Goal: Task Accomplishment & Management: Complete application form

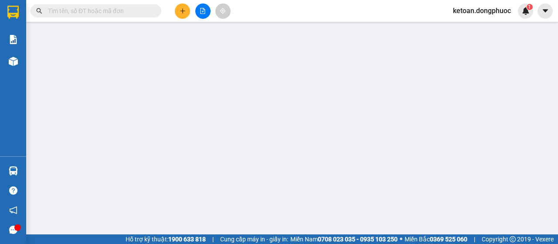
click at [103, 10] on input "text" at bounding box center [99, 11] width 103 height 10
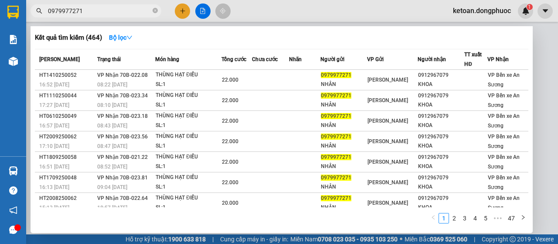
type input "0979977271"
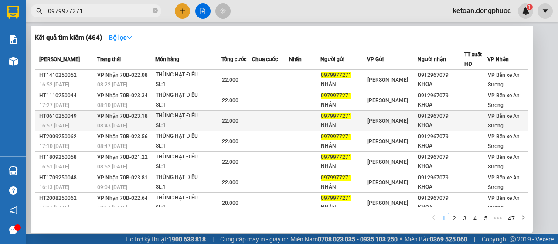
click at [140, 119] on span "VP Nhận 70B-023.18" at bounding box center [122, 116] width 51 height 6
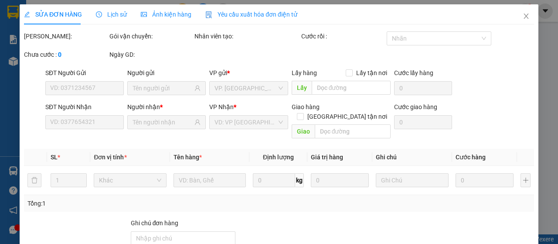
type input "0979977271"
type input "NHÂN"
type input "0912967079"
type input "KHOA"
type input "22.000"
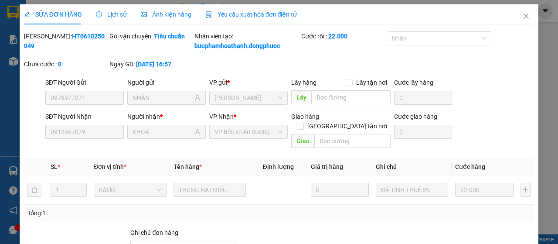
click at [235, 19] on div "Yêu cầu xuất hóa đơn điện tử" at bounding box center [251, 15] width 92 height 10
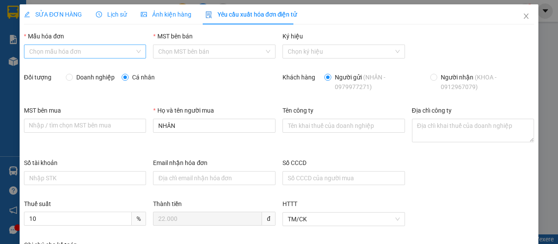
click at [102, 53] on input "Mẫu hóa đơn" at bounding box center [82, 51] width 106 height 13
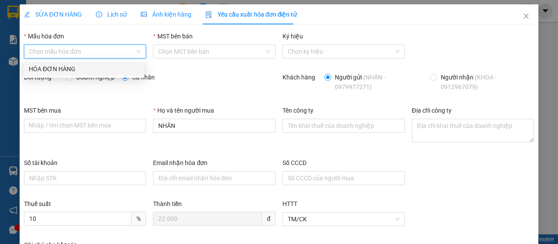
click at [97, 68] on div "HÓA ĐƠN HÀNG" at bounding box center [84, 69] width 110 height 10
type input "8"
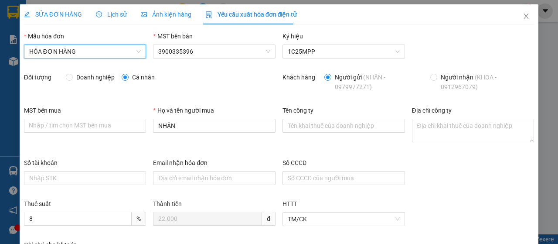
click at [77, 80] on span "Doanh nghiệp" at bounding box center [95, 77] width 45 height 10
click at [72, 80] on input "Doanh nghiệp" at bounding box center [69, 77] width 6 height 6
radio input "true"
radio input "false"
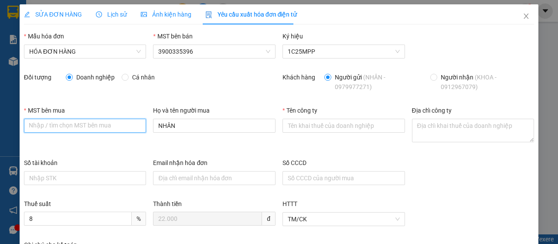
click at [79, 127] on input "MST bên mua" at bounding box center [85, 126] width 123 height 14
paste input "CÔNG TY SGS VIỆT NAM TNHH"
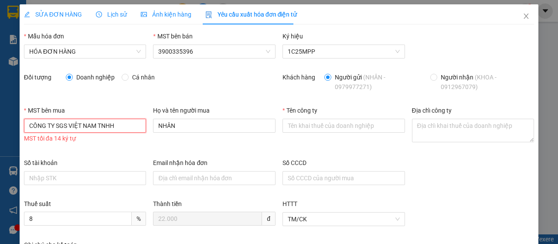
drag, startPoint x: 122, startPoint y: 129, endPoint x: 0, endPoint y: 147, distance: 123.0
click at [0, 147] on div "SỬA ĐƠN HÀNG Lịch sử Ảnh kiện hàng Yêu cầu xuất hóa đơn điện tử Total Paid Fee …" at bounding box center [279, 122] width 558 height 244
type input "CÔNG TY SGS VIỆT NAM TNHH"
click at [313, 126] on input "Tên công ty" at bounding box center [344, 126] width 123 height 14
paste input "CÔNG TY SGS VIỆT NAM TNHH"
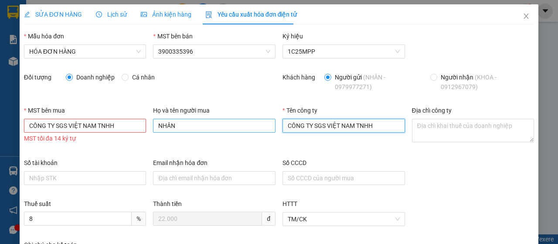
type input "CÔNG TY SGS VIỆT NAM TNHH"
drag, startPoint x: 217, startPoint y: 128, endPoint x: 120, endPoint y: 145, distance: 97.9
click at [120, 145] on div "MST bên mua CÔNG TY SGS VIỆT NAM TNHH MST tối đa 14 ký tự Họ và tên người mua N…" at bounding box center [278, 132] width 517 height 52
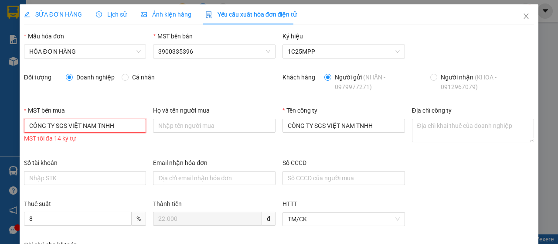
drag, startPoint x: 118, startPoint y: 127, endPoint x: 0, endPoint y: 149, distance: 119.8
click at [0, 150] on div "SỬA ĐƠN HÀNG Lịch sử Ảnh kiện hàng Yêu cầu xuất hóa đơn điện tử Total Paid Fee …" at bounding box center [279, 122] width 558 height 244
click at [94, 126] on input "MST bên mua" at bounding box center [85, 126] width 123 height 14
paste input "0100114025"
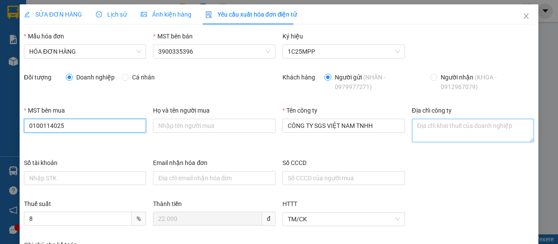
type input "0100114025"
click at [460, 128] on textarea "Địa chỉ công ty" at bounding box center [473, 131] width 123 height 24
paste textarea "[STREET_ADDRESS]"
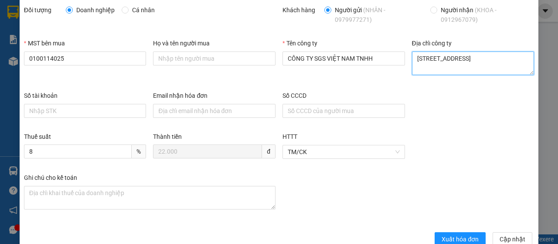
scroll to position [85, 0]
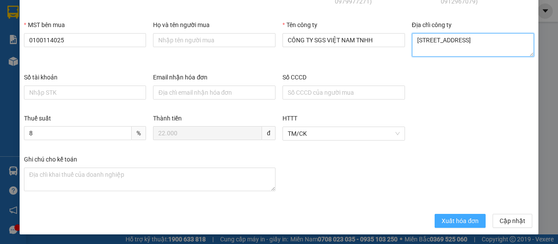
type textarea "[STREET_ADDRESS]"
click at [452, 216] on span "Xuất hóa đơn" at bounding box center [460, 221] width 37 height 10
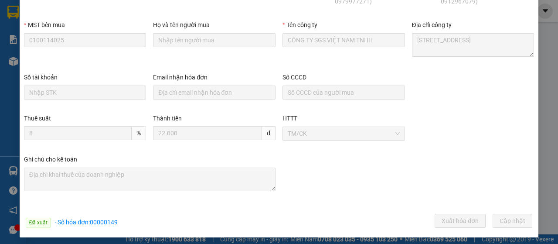
scroll to position [0, 0]
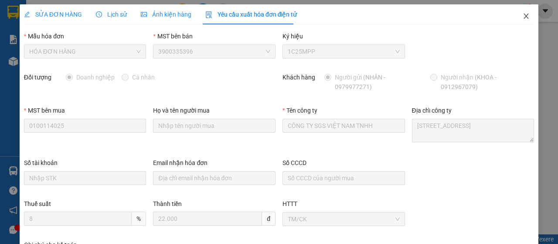
click at [515, 19] on span "Close" at bounding box center [526, 16] width 24 height 24
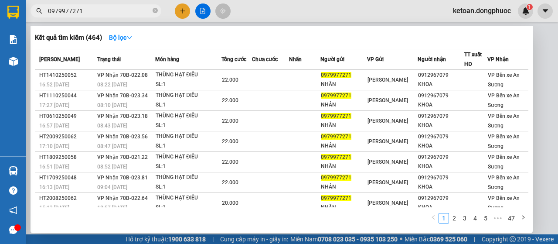
click at [102, 11] on input "0979977271" at bounding box center [99, 11] width 103 height 10
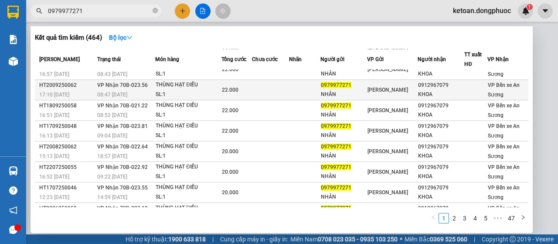
scroll to position [69, 0]
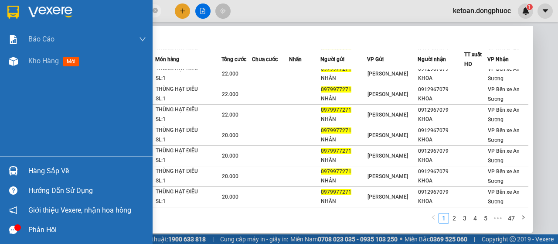
drag, startPoint x: 91, startPoint y: 10, endPoint x: 8, endPoint y: 20, distance: 83.5
click at [9, 19] on section "Kết quả tìm kiếm ( 464 ) Bộ lọc Mã ĐH Trạng thái Món hàng Tổng cước Chưa cước N…" at bounding box center [279, 122] width 558 height 244
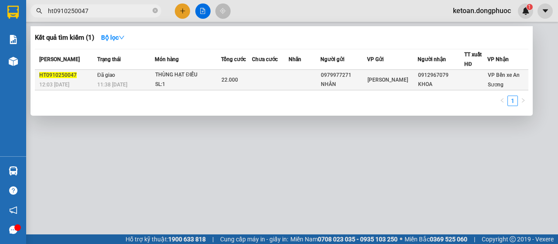
type input "ht0910250047"
click at [88, 78] on div "HT0910250047" at bounding box center [66, 75] width 55 height 9
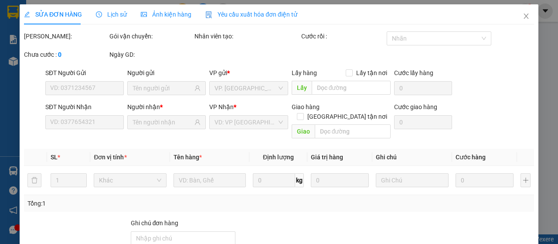
type input "0979977271"
type input "NHÂN"
type input "0912967079"
type input "KHOA"
type input "22.000"
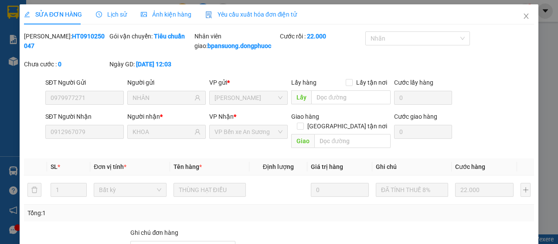
click at [236, 17] on span "Yêu cầu xuất hóa đơn điện tử" at bounding box center [251, 14] width 92 height 7
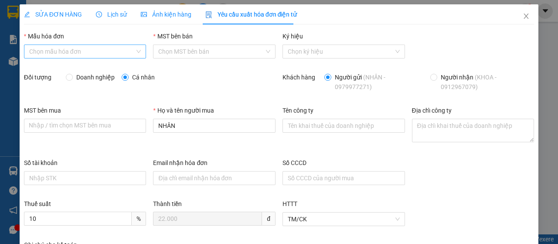
click at [116, 50] on input "Mẫu hóa đơn" at bounding box center [82, 51] width 106 height 13
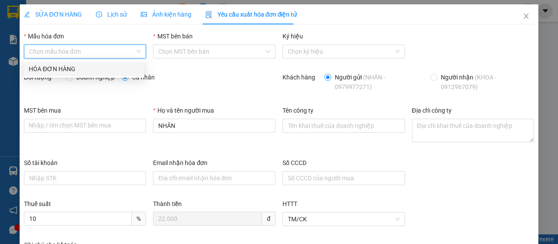
click at [106, 68] on div "HÓA ĐƠN HÀNG" at bounding box center [84, 69] width 110 height 10
type input "8"
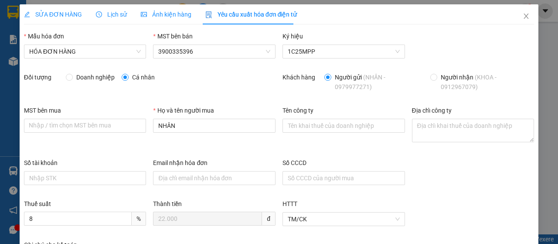
click at [106, 81] on span "Doanh nghiệp" at bounding box center [95, 77] width 45 height 10
click at [72, 80] on input "Doanh nghiệp" at bounding box center [69, 77] width 6 height 6
radio input "true"
radio input "false"
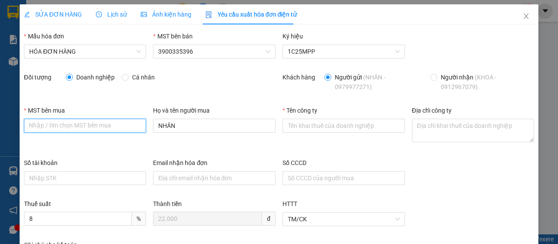
click at [95, 128] on input "MST bên mua" at bounding box center [85, 126] width 123 height 14
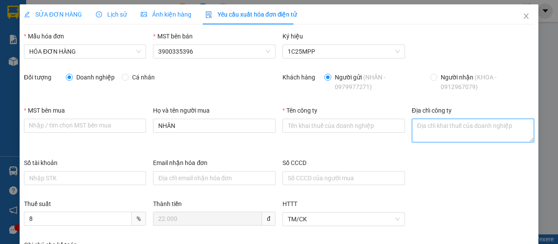
click at [423, 134] on textarea "Địa chỉ công ty" at bounding box center [473, 131] width 123 height 24
paste textarea "[STREET_ADDRESS]"
type textarea "[STREET_ADDRESS]"
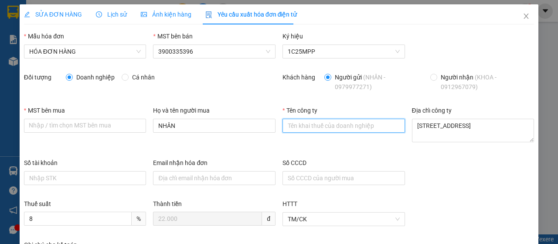
click at [295, 127] on input "Tên công ty" at bounding box center [344, 126] width 123 height 14
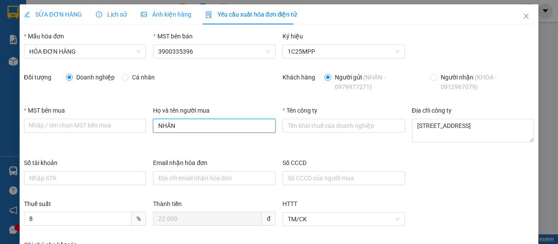
drag, startPoint x: 217, startPoint y: 129, endPoint x: 72, endPoint y: 137, distance: 145.1
click at [72, 137] on div "MST bên mua Nhập / tìm chọn MST bên mua Họ và tên người mua NHÂN Tên công ty Đị…" at bounding box center [278, 132] width 517 height 52
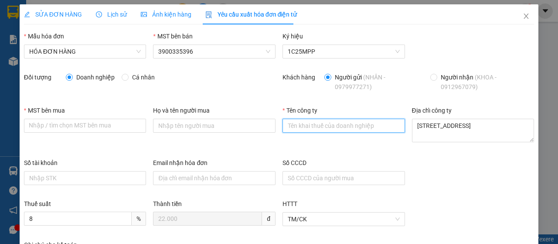
click at [331, 130] on input "Tên công ty" at bounding box center [344, 126] width 123 height 14
type input "CÔNG TY SGS VIỆT NAM TNHH"
click at [521, 21] on span "Close" at bounding box center [526, 16] width 24 height 24
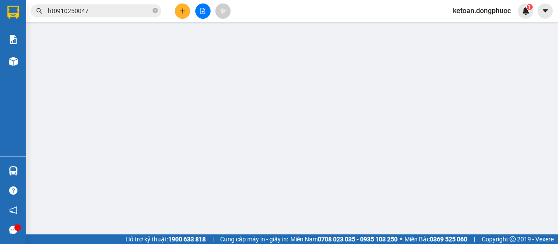
scroll to position [44, 0]
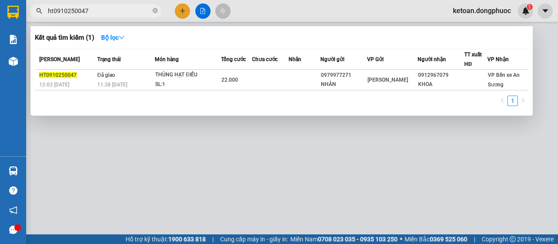
click at [119, 9] on input "ht0910250047" at bounding box center [99, 11] width 103 height 10
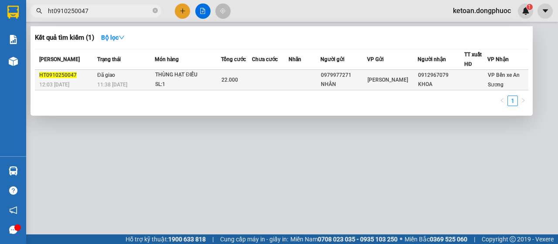
click at [175, 76] on div "THÙNG HẠT ĐIỀU" at bounding box center [187, 75] width 65 height 10
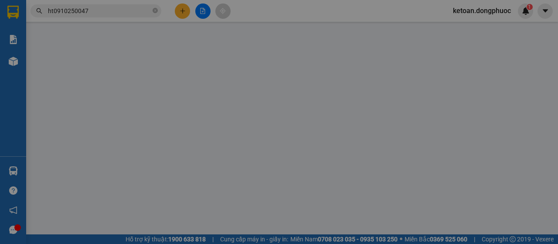
type input "0979977271"
type input "NHÂN"
type input "0912967079"
type input "KHOA"
type input "22.000"
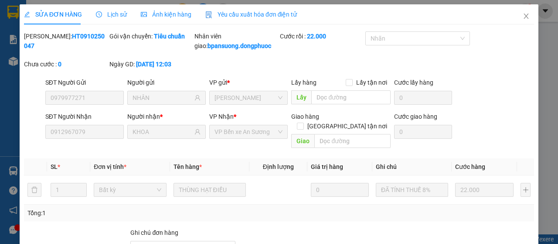
click at [252, 13] on span "Yêu cầu xuất hóa đơn điện tử" at bounding box center [251, 14] width 92 height 7
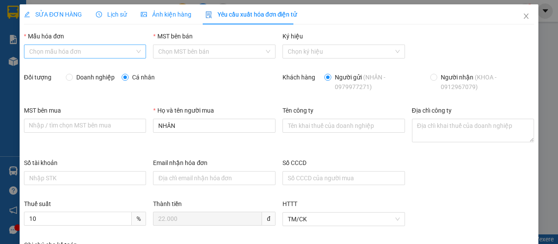
click at [81, 51] on input "Mẫu hóa đơn" at bounding box center [82, 51] width 106 height 13
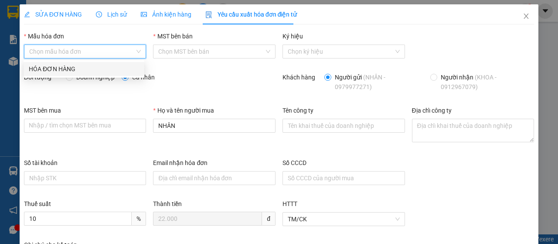
click at [79, 68] on div "HÓA ĐƠN HÀNG" at bounding box center [84, 69] width 110 height 10
type input "8"
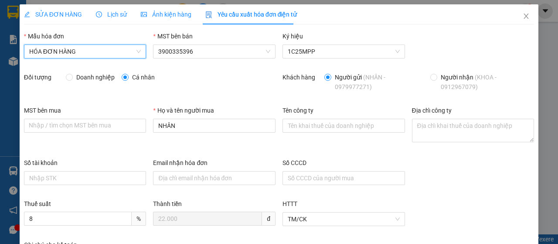
click at [99, 77] on span "Doanh nghiệp" at bounding box center [95, 77] width 45 height 10
click at [72, 77] on input "Doanh nghiệp" at bounding box center [69, 77] width 6 height 6
radio input "true"
radio input "false"
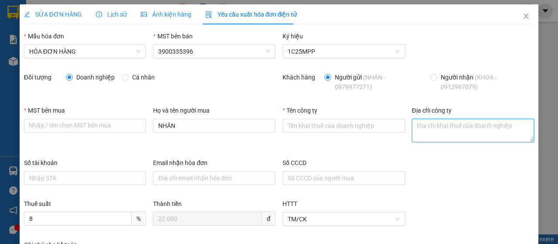
click at [440, 126] on textarea "Địa chỉ công ty" at bounding box center [473, 131] width 123 height 24
paste textarea "0100114025"
type textarea "0100114025"
drag, startPoint x: 450, startPoint y: 123, endPoint x: 358, endPoint y: 148, distance: 94.6
click at [358, 148] on div "MST bên mua Nhập / tìm chọn MST bên mua Họ và tên người mua NHÂN Tên công ty Đị…" at bounding box center [278, 132] width 517 height 52
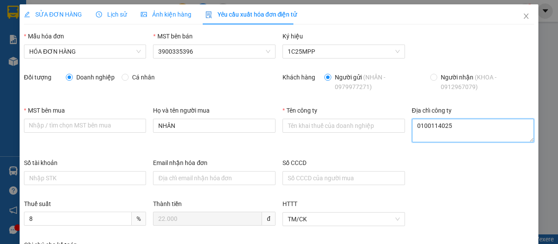
paste textarea
drag, startPoint x: 478, startPoint y: 130, endPoint x: 251, endPoint y: 174, distance: 231.4
click at [251, 174] on form "Mẫu hóa đơn HÓA ĐƠN HÀNG MST bên bán 3900335396 Ký hiệu 1C25MPP Đối tượng Doanh…" at bounding box center [279, 172] width 510 height 282
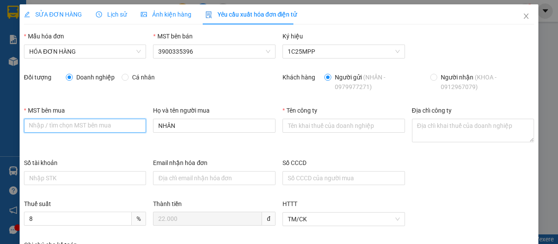
click at [53, 120] on input "MST bên mua" at bounding box center [85, 126] width 123 height 14
paste input "0100114025"
type input "0100114025"
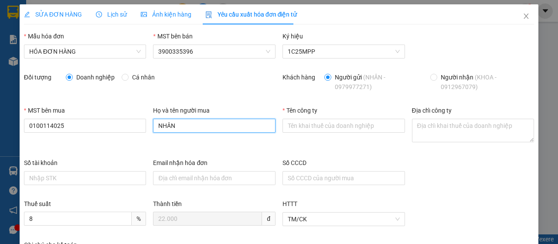
drag, startPoint x: 193, startPoint y: 121, endPoint x: 138, endPoint y: 135, distance: 56.8
click at [138, 135] on div "MST bên mua 0100114025 Họ và tên người mua NHÂN Tên công ty Địa chỉ công ty" at bounding box center [278, 132] width 517 height 52
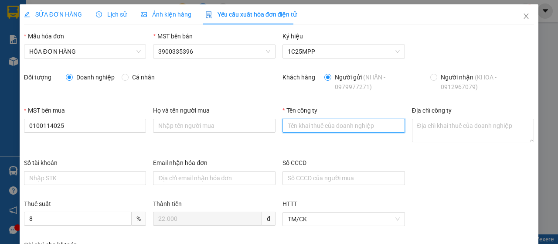
click at [297, 127] on input "Tên công ty" at bounding box center [344, 126] width 123 height 14
type input "CÔNG TY SGS VIỆT NAM TNHH"
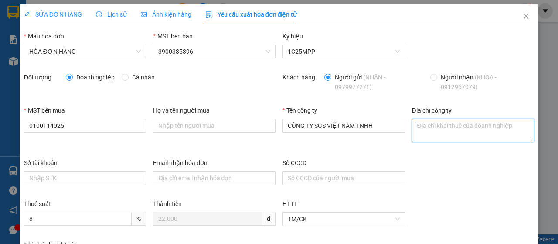
click at [439, 128] on textarea "Địa chỉ công ty" at bounding box center [473, 131] width 123 height 24
type textarea "1"
paste textarea "[STREET_ADDRESS]"
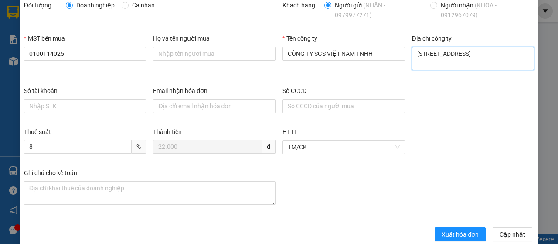
scroll to position [85, 0]
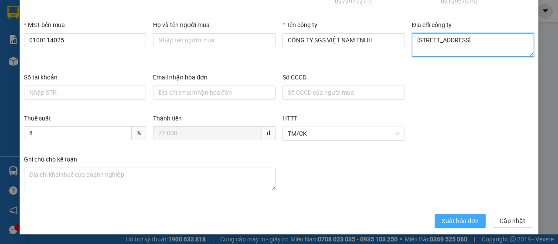
type textarea "[STREET_ADDRESS]"
click at [444, 217] on span "Xuất hóa đơn" at bounding box center [460, 221] width 37 height 10
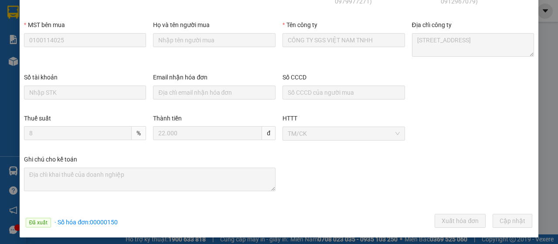
scroll to position [0, 0]
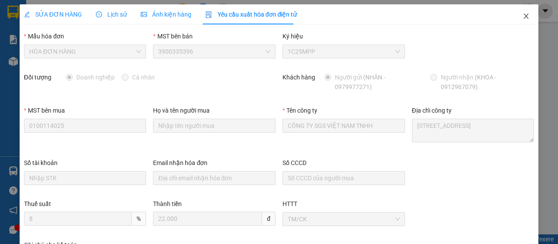
click at [524, 14] on icon "close" at bounding box center [526, 16] width 5 height 5
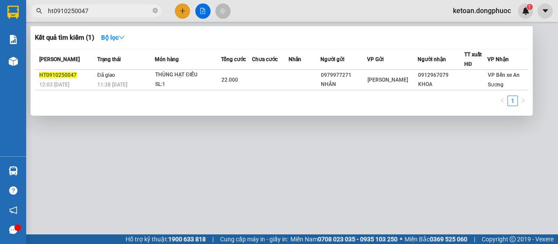
drag, startPoint x: 103, startPoint y: 8, endPoint x: 0, endPoint y: 24, distance: 104.0
click at [0, 24] on section "Kết quả tìm kiếm ( 1 ) Bộ lọc Mã ĐH Trạng thái Món hàng Tổng cước Chưa cước Nhã…" at bounding box center [279, 122] width 558 height 244
click at [272, 138] on div at bounding box center [279, 122] width 558 height 244
click at [97, 10] on input "ht0910250047" at bounding box center [99, 11] width 103 height 10
drag, startPoint x: 97, startPoint y: 10, endPoint x: 26, endPoint y: 17, distance: 71.0
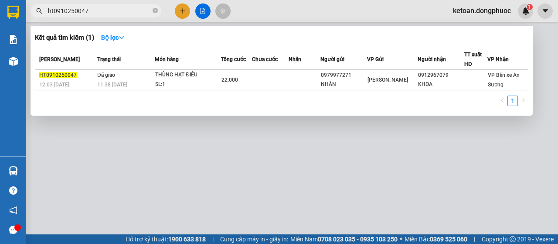
click at [26, 17] on div "ht0910250047" at bounding box center [85, 10] width 170 height 13
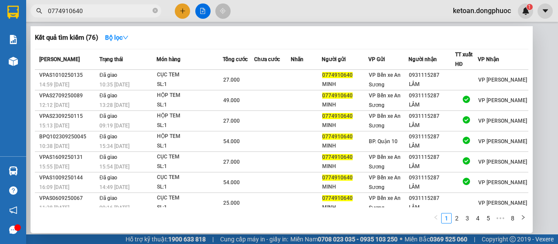
type input "0774910640"
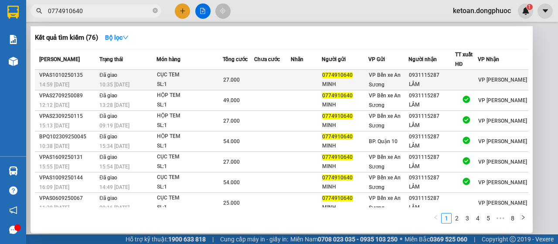
click at [115, 83] on span "10:35 [DATE]" at bounding box center [114, 85] width 30 height 6
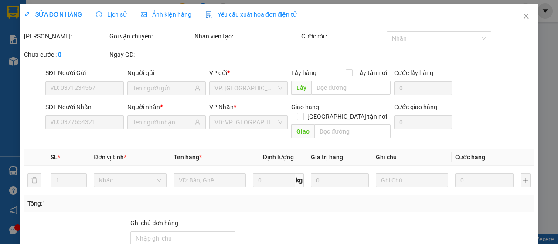
type input "0774910640"
type input "MINH"
type input "0931115287"
type input "LÂM"
type input "27.000"
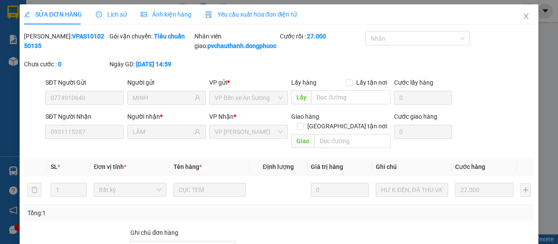
click at [238, 17] on span "Yêu cầu xuất hóa đơn điện tử" at bounding box center [251, 14] width 92 height 7
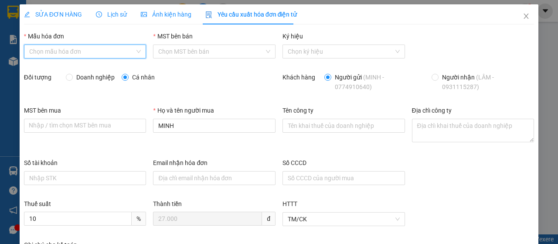
click at [98, 50] on input "Mẫu hóa đơn" at bounding box center [82, 51] width 106 height 13
click at [102, 68] on div "HÓA ĐƠN HÀNG" at bounding box center [84, 69] width 110 height 10
type input "8"
click at [96, 76] on span "Doanh nghiệp" at bounding box center [95, 77] width 45 height 10
click at [72, 76] on input "Doanh nghiệp" at bounding box center [69, 77] width 6 height 6
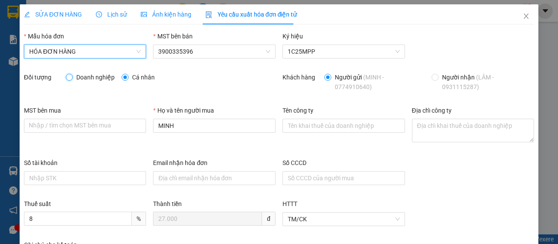
radio input "true"
radio input "false"
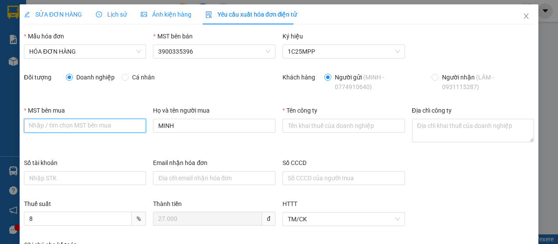
click at [93, 122] on input "MST bên mua" at bounding box center [85, 126] width 123 height 14
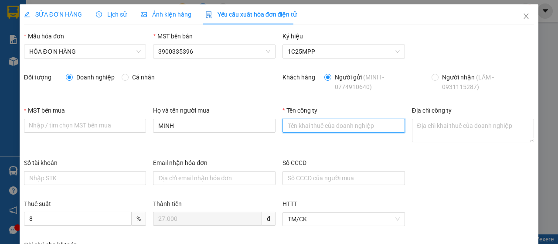
click at [324, 122] on input "Tên công ty" at bounding box center [344, 126] width 123 height 14
paste input "CÔNG TY TNHH NEO NAM VIỆT"
type input "CÔNG TY TNHH NEO NAM VIỆT"
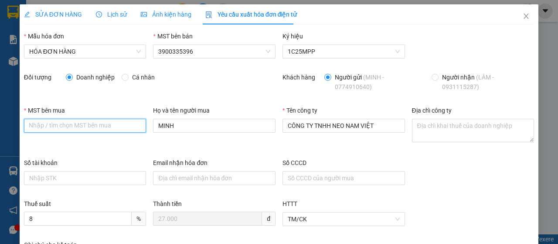
click at [82, 132] on input "MST bên mua" at bounding box center [85, 126] width 123 height 14
paste input "0305210298"
type input "0305210298"
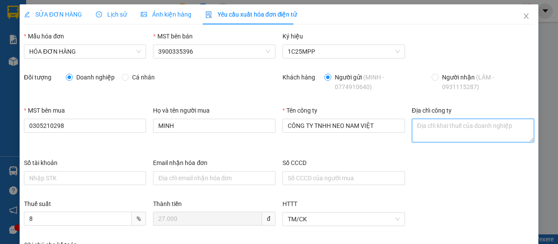
click at [423, 123] on textarea "Địa chỉ công ty" at bounding box center [473, 131] width 123 height 24
paste textarea "72/2B [PERSON_NAME], [GEOGRAPHIC_DATA], TP.HCM, [GEOGRAPHIC_DATA]."
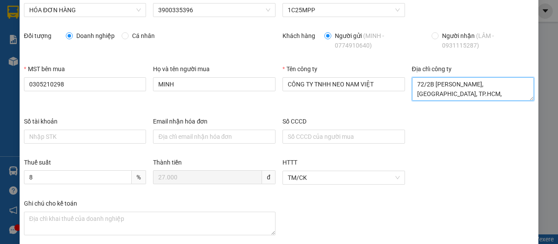
scroll to position [85, 0]
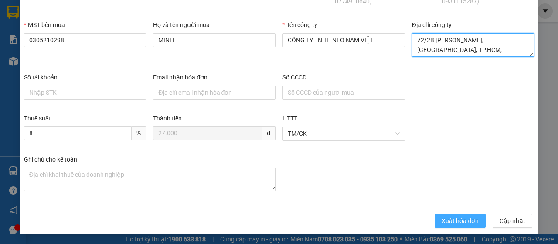
type textarea "72/2B [PERSON_NAME], [GEOGRAPHIC_DATA], TP.HCM, [GEOGRAPHIC_DATA]."
click at [466, 219] on span "Xuất hóa đơn" at bounding box center [460, 221] width 37 height 10
